Goal: Task Accomplishment & Management: Use online tool/utility

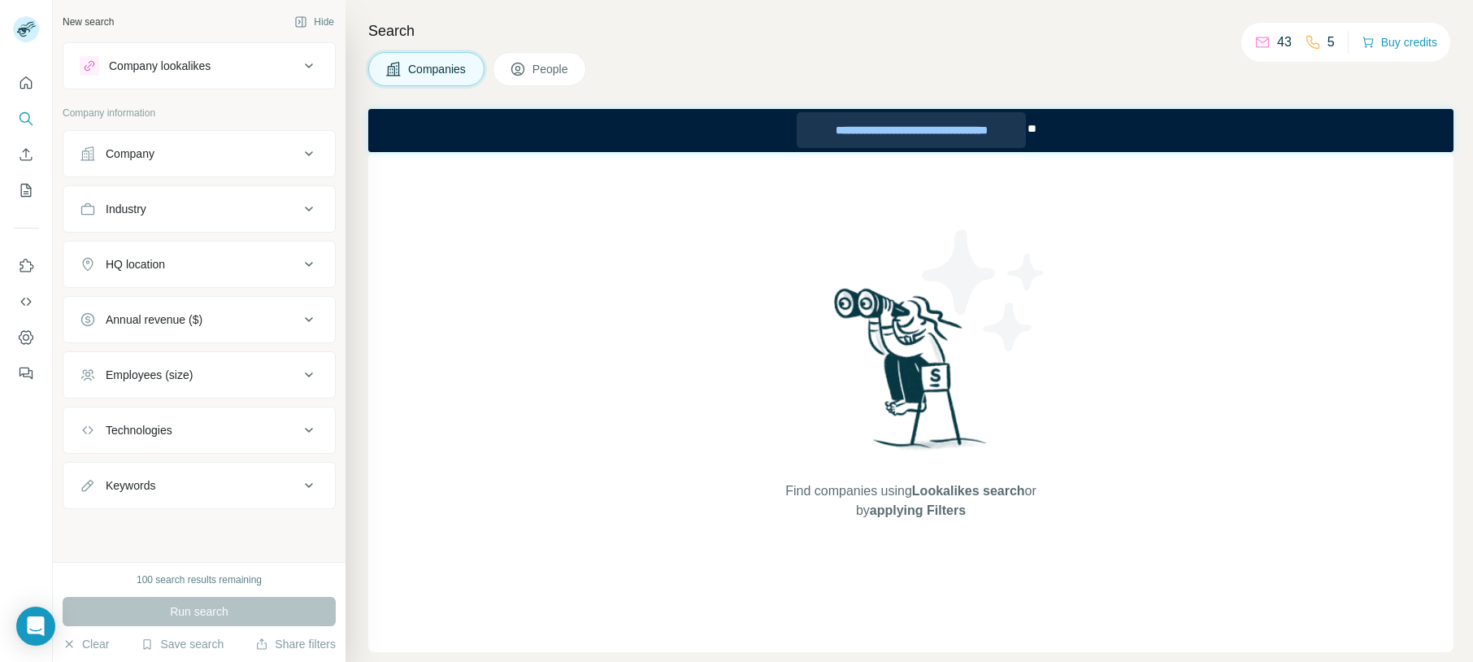
click at [863, 129] on div "**********" at bounding box center [911, 130] width 229 height 36
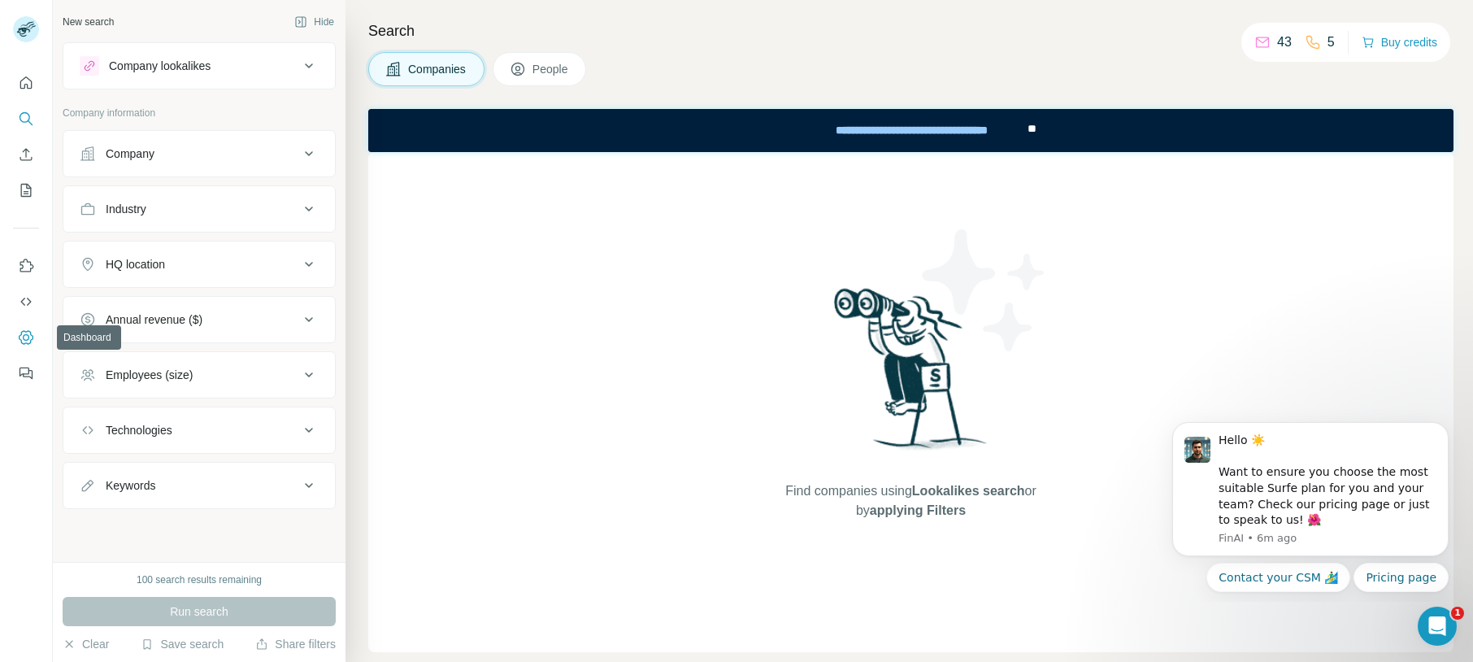
click at [23, 338] on icon "Dashboard" at bounding box center [26, 337] width 16 height 16
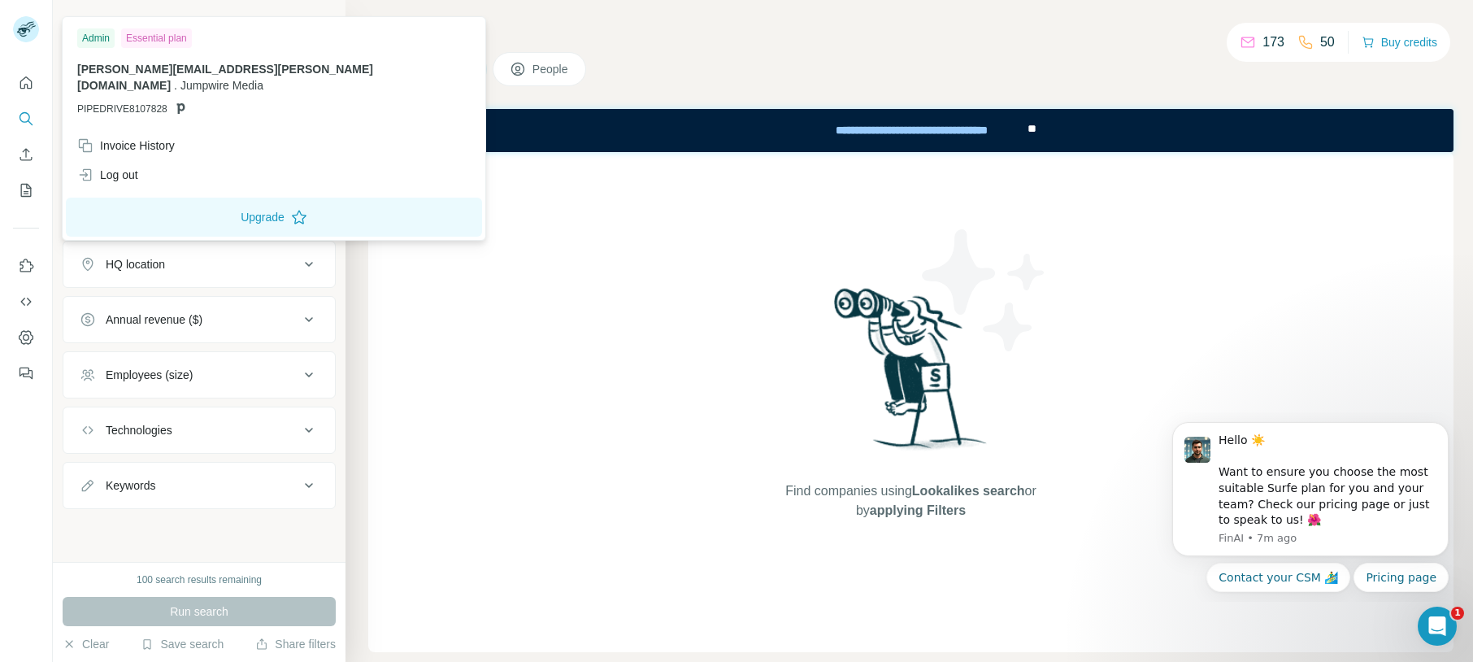
click at [23, 24] on img at bounding box center [26, 29] width 26 height 26
click at [114, 167] on div "Log out" at bounding box center [107, 175] width 61 height 16
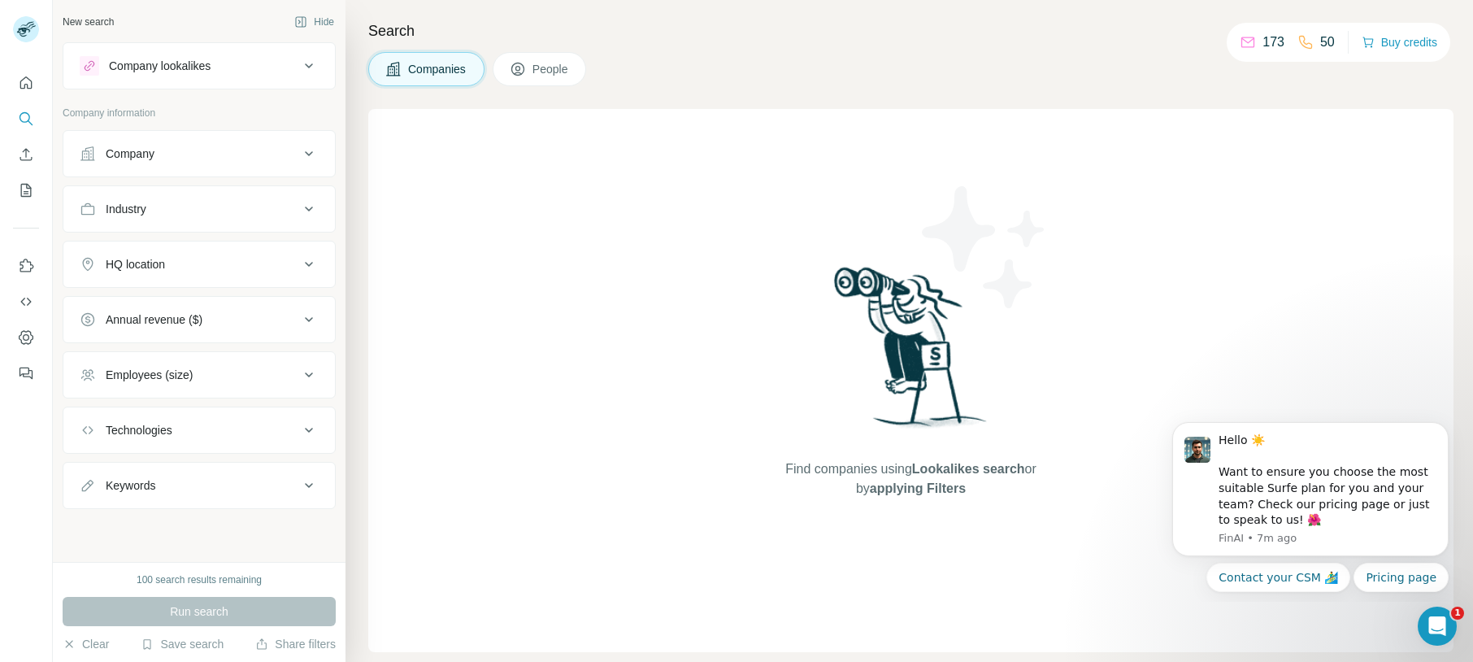
click at [538, 64] on span "People" at bounding box center [550, 69] width 37 height 16
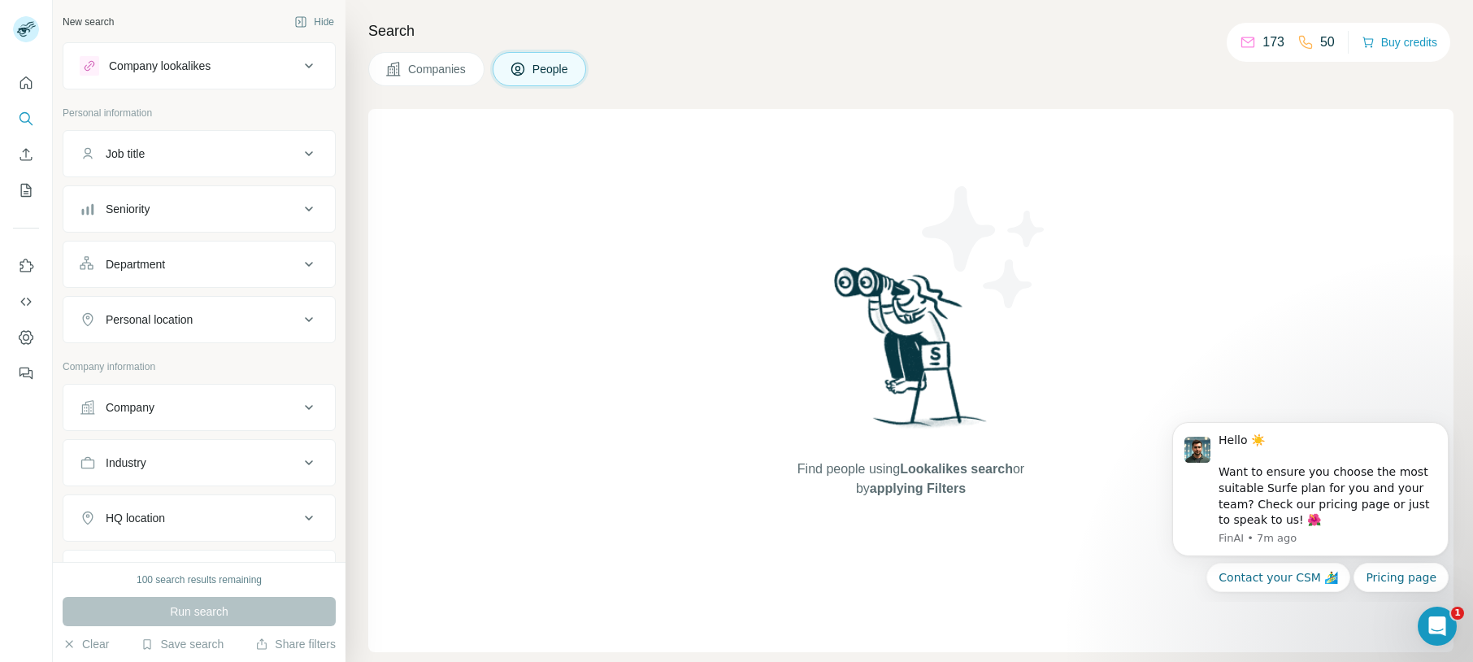
click at [440, 67] on span "Companies" at bounding box center [437, 69] width 59 height 16
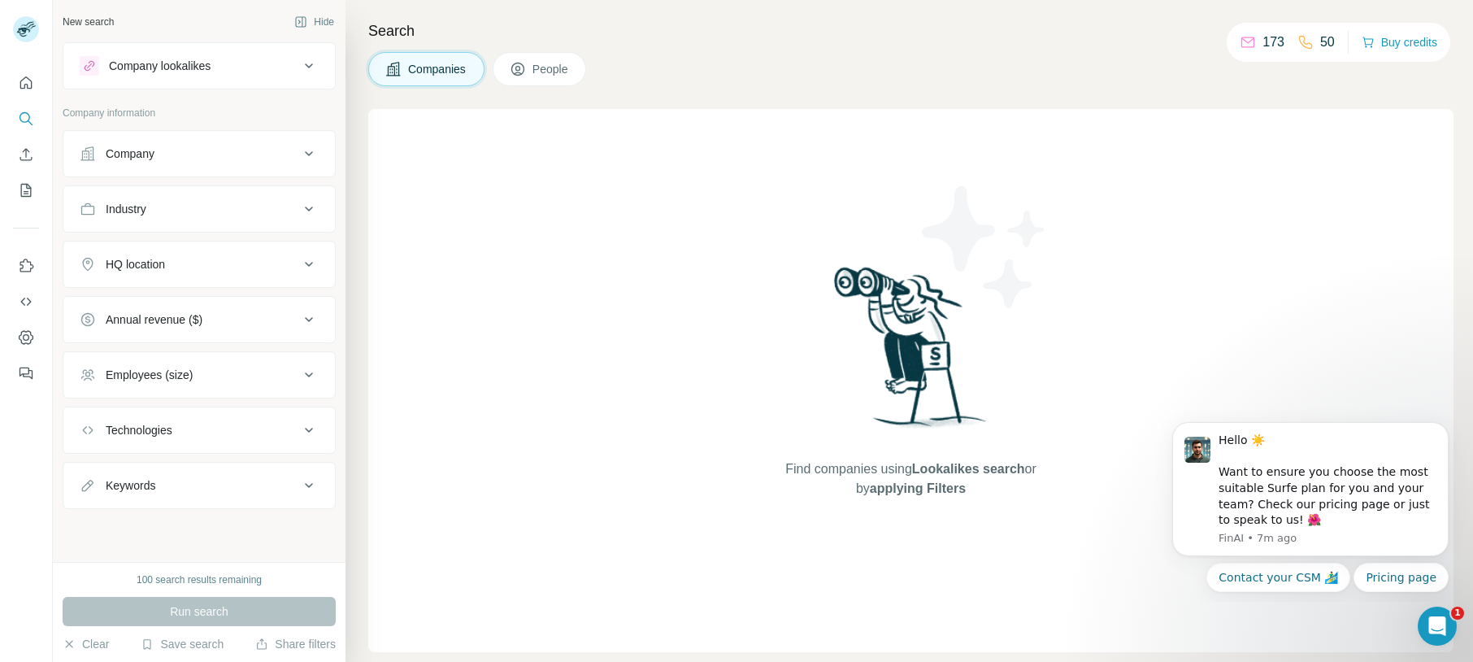
click at [1262, 39] on p "173" at bounding box center [1273, 43] width 22 height 20
click at [1249, 43] on icon at bounding box center [1248, 42] width 16 height 16
click at [1320, 37] on p "50" at bounding box center [1327, 43] width 15 height 20
click at [124, 74] on div "Company lookalikes" at bounding box center [189, 66] width 219 height 20
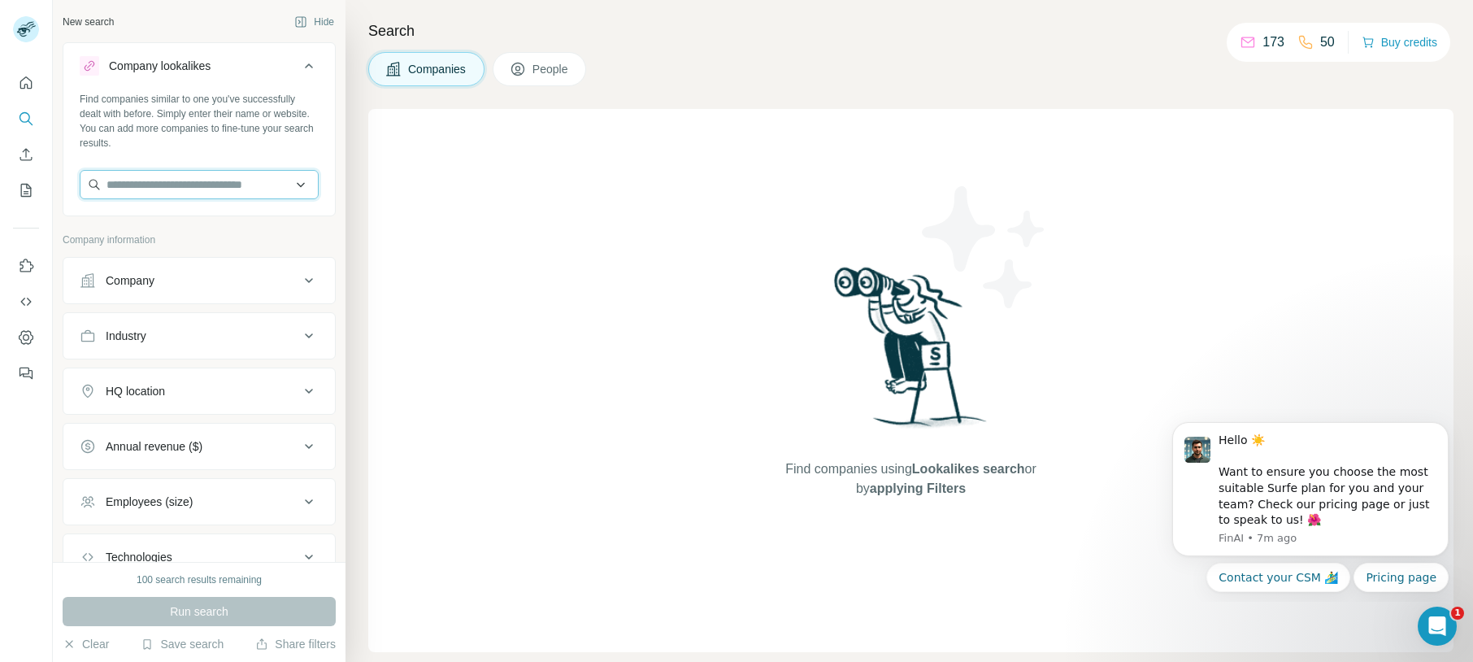
click at [138, 184] on input "text" at bounding box center [199, 184] width 239 height 29
type input "**********"
click at [143, 222] on p "Jumpwire Media" at bounding box center [167, 221] width 83 height 16
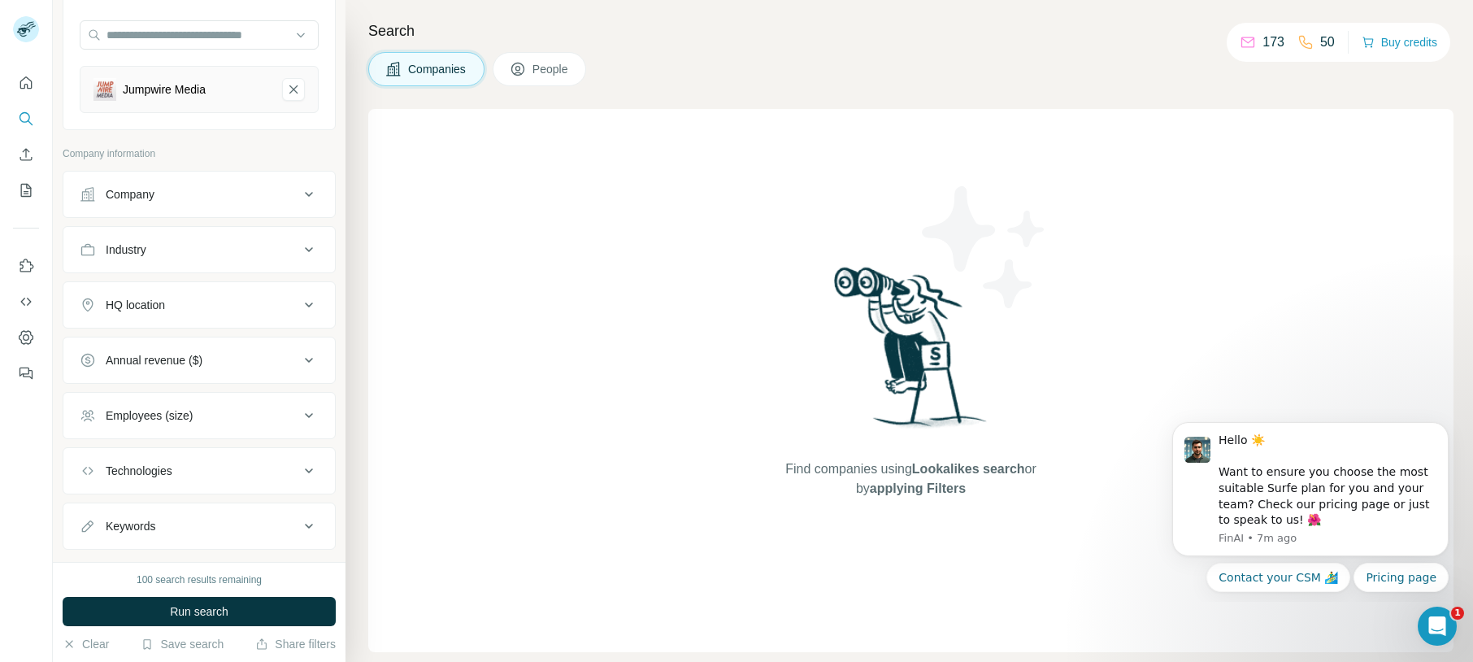
scroll to position [146, 0]
click at [223, 606] on span "Run search" at bounding box center [199, 611] width 59 height 16
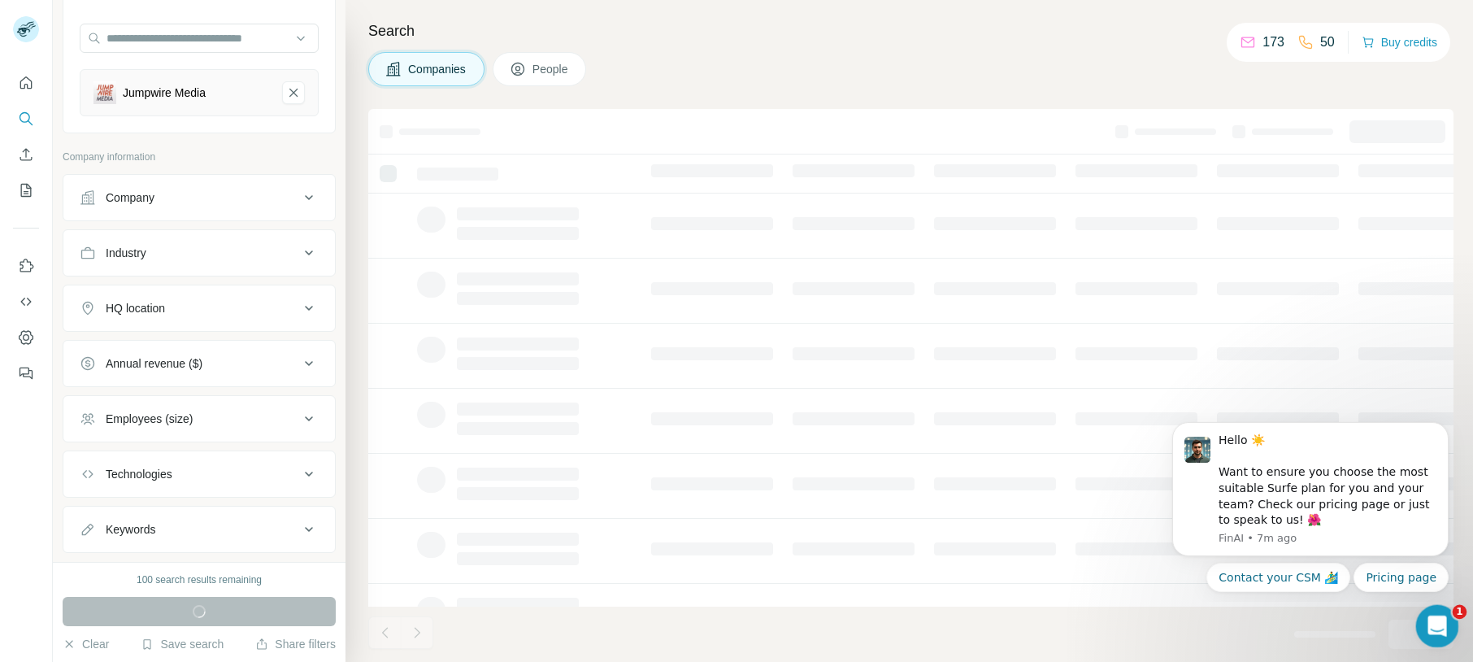
drag, startPoint x: 2832, startPoint y: 1224, endPoint x: 1424, endPoint y: 620, distance: 1532.1
click at [1424, 620] on icon "Open Intercom Messenger" at bounding box center [1435, 624] width 27 height 27
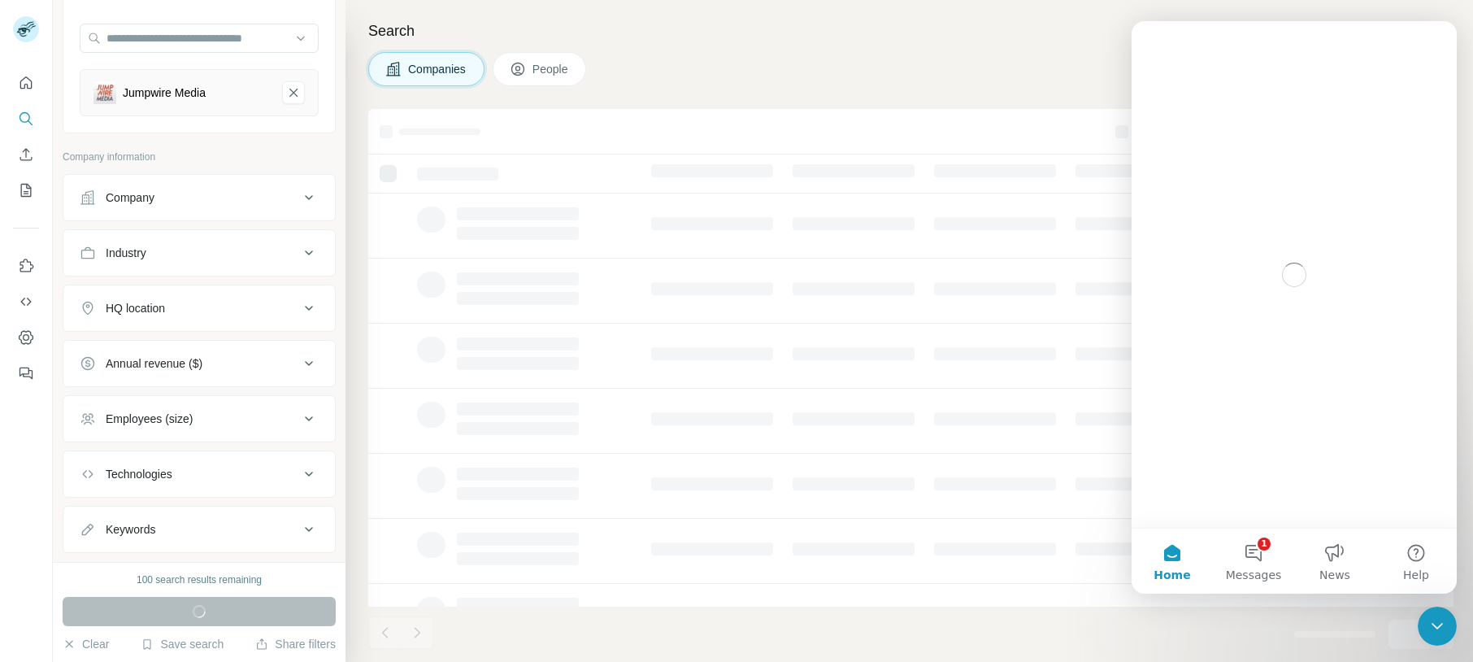
scroll to position [0, 0]
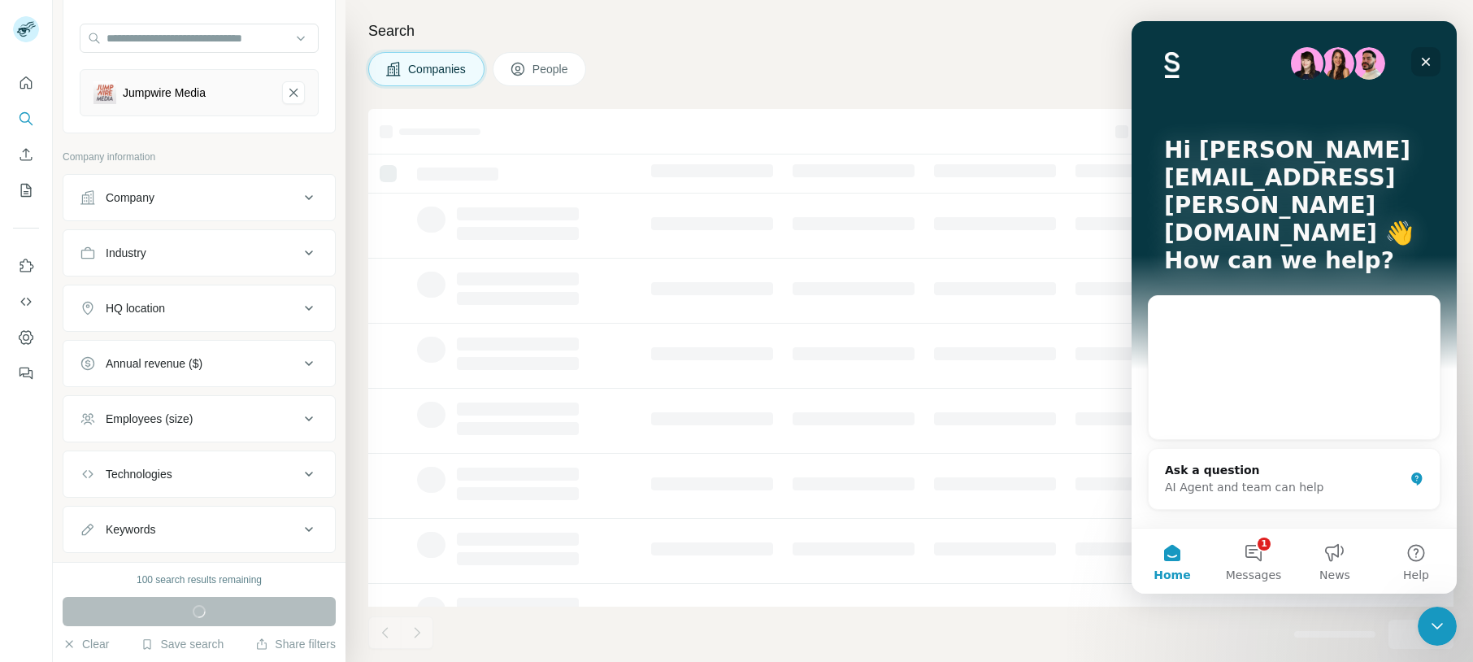
click at [1427, 62] on icon "Close" at bounding box center [1425, 61] width 13 height 13
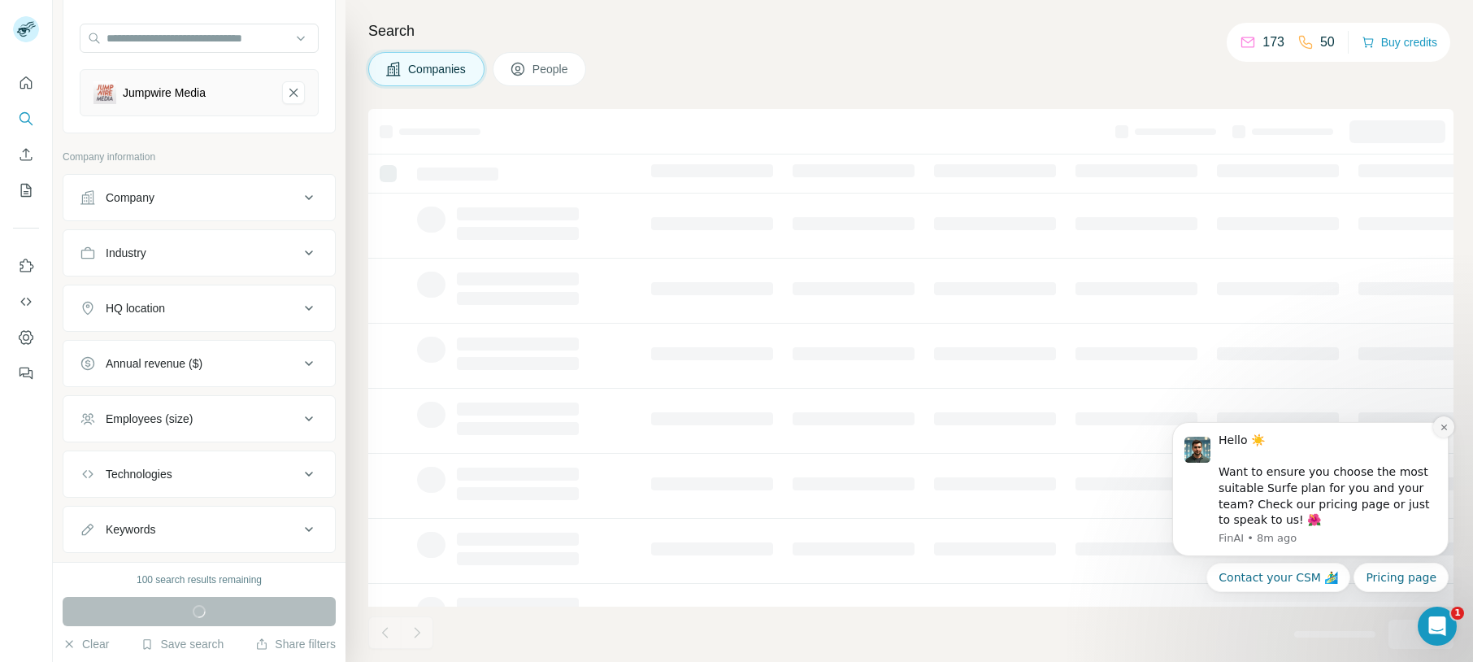
click at [1445, 427] on icon "Dismiss notification" at bounding box center [1444, 427] width 9 height 9
